Goal: Navigation & Orientation: Find specific page/section

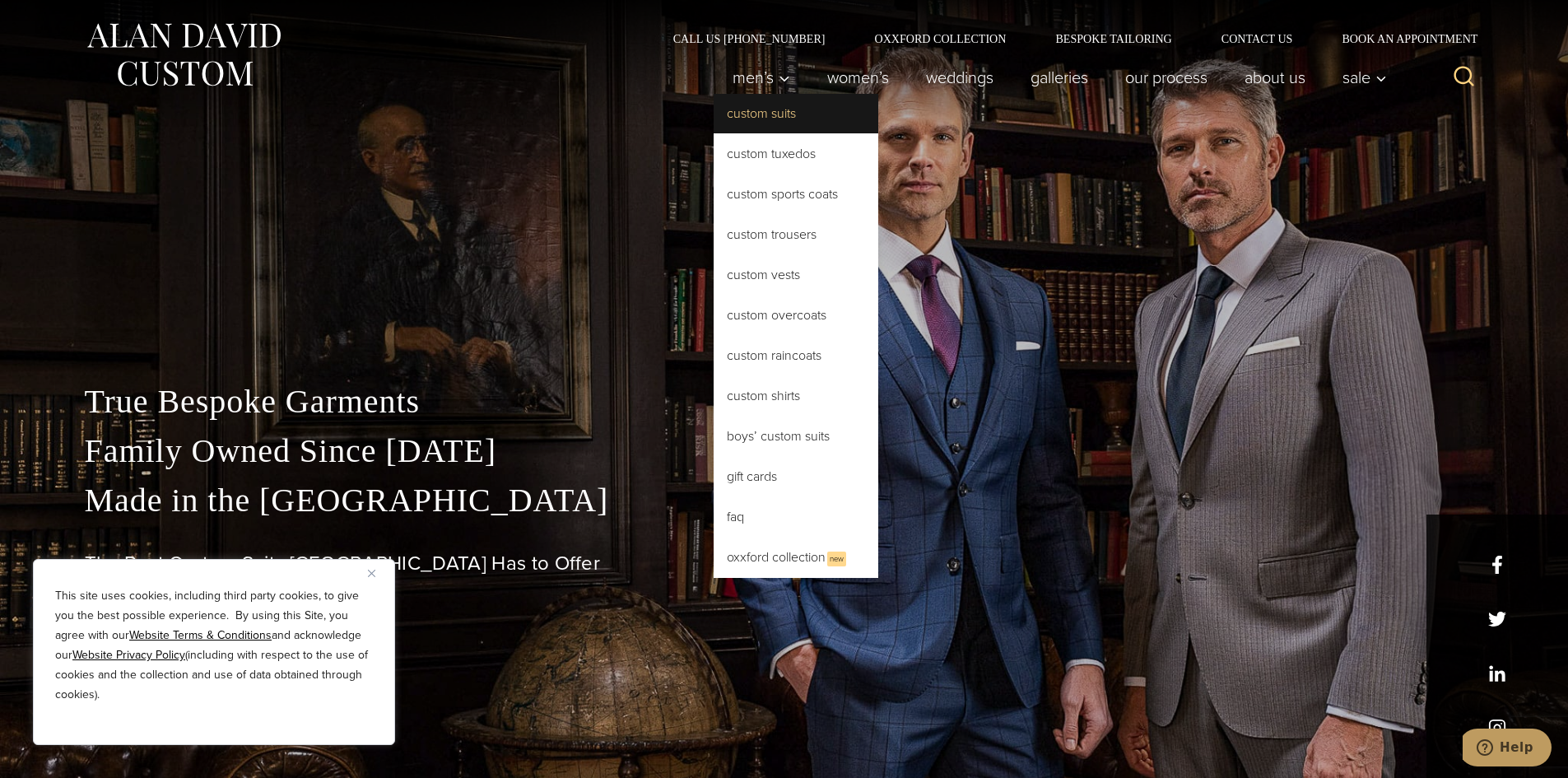
click at [771, 118] on link "Custom Suits" at bounding box center [796, 114] width 165 height 40
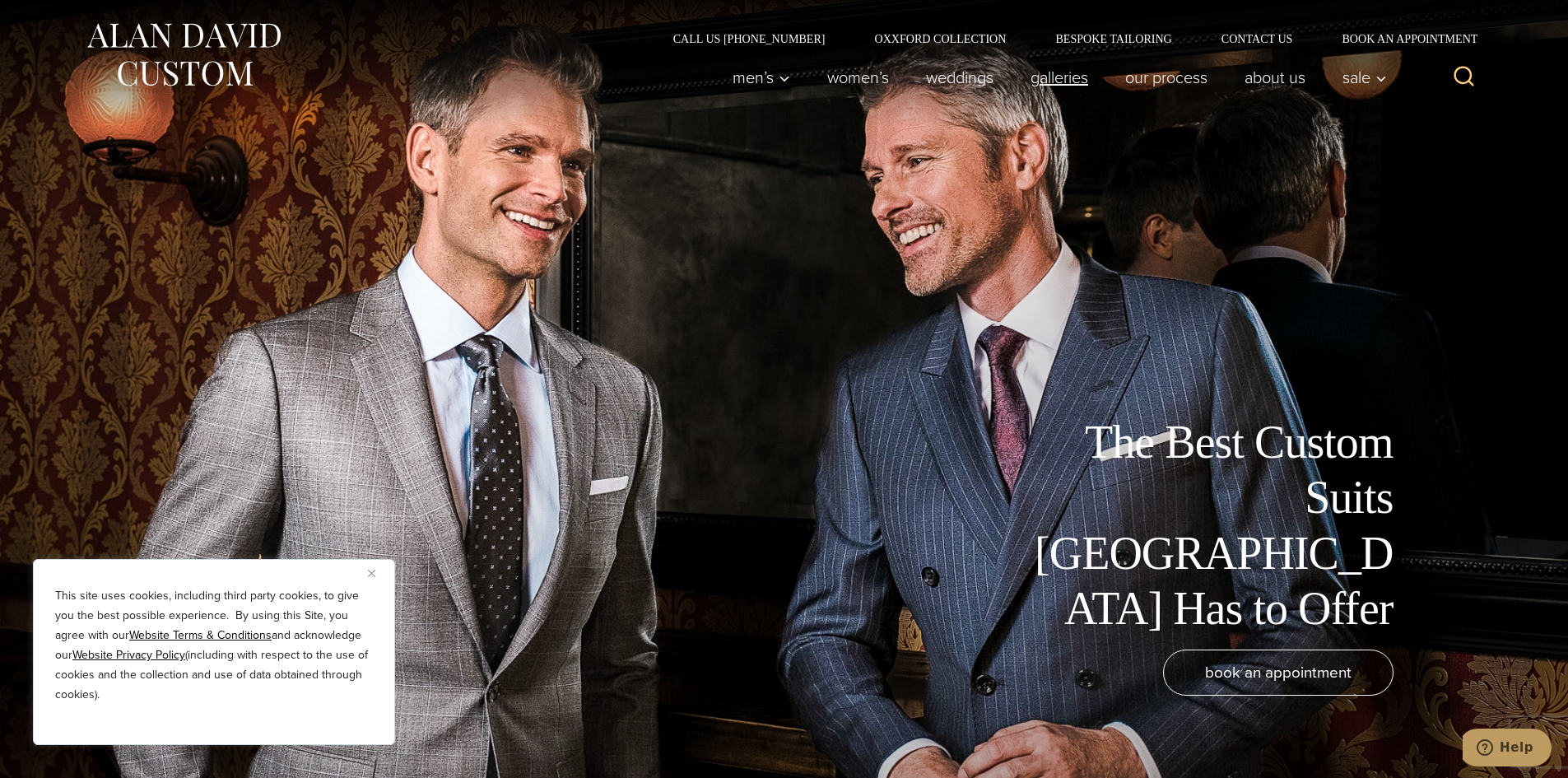
click at [1068, 81] on link "Galleries" at bounding box center [1059, 77] width 95 height 33
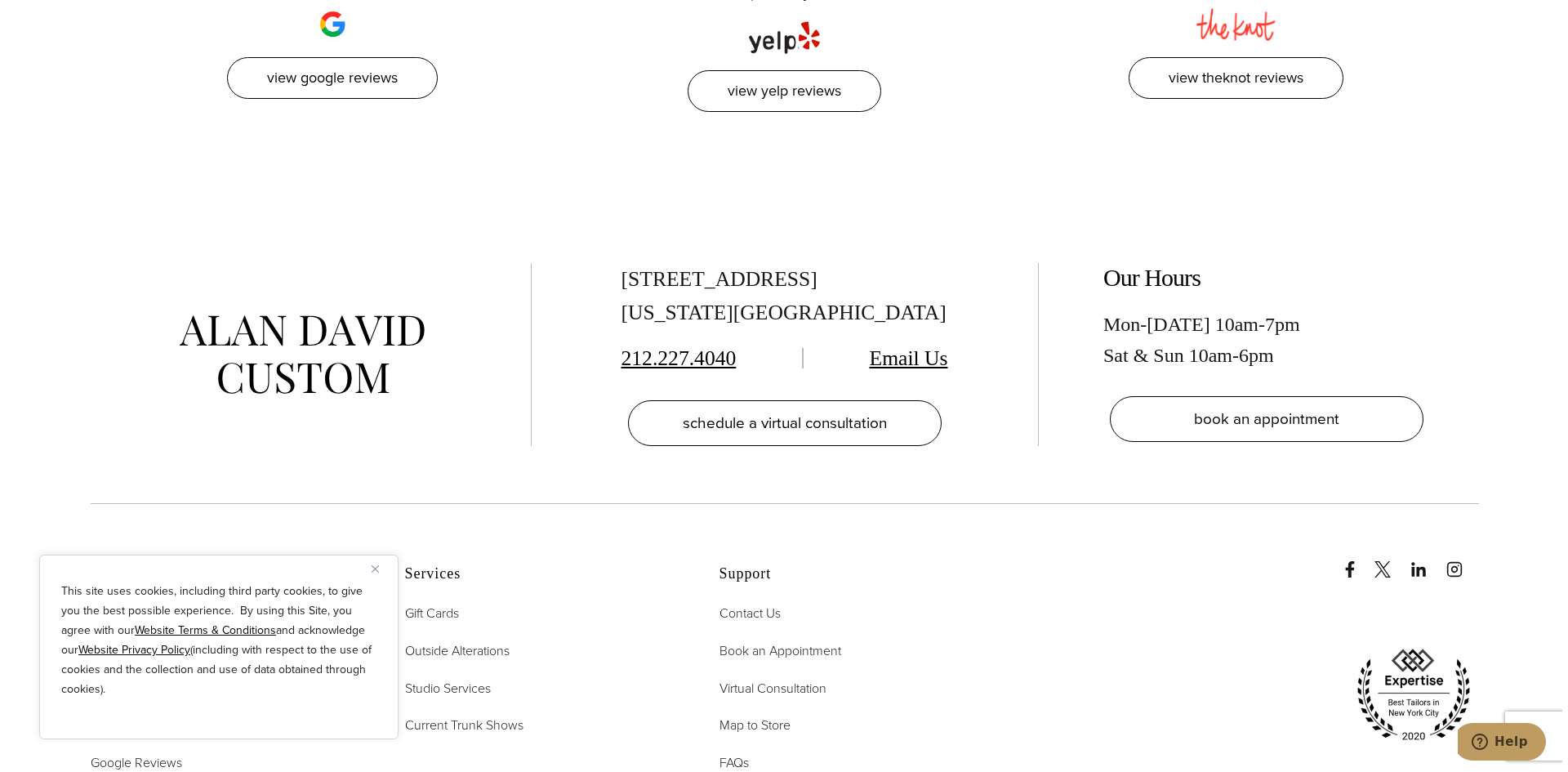
scroll to position [4654, 0]
